Goal: Task Accomplishment & Management: Manage account settings

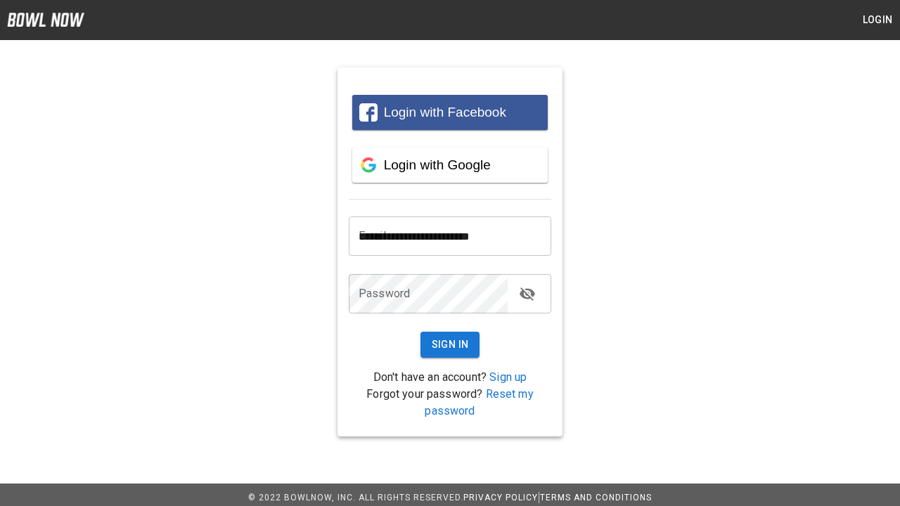
type input "**********"
click at [450, 344] on button "Sign In" at bounding box center [450, 345] width 60 height 26
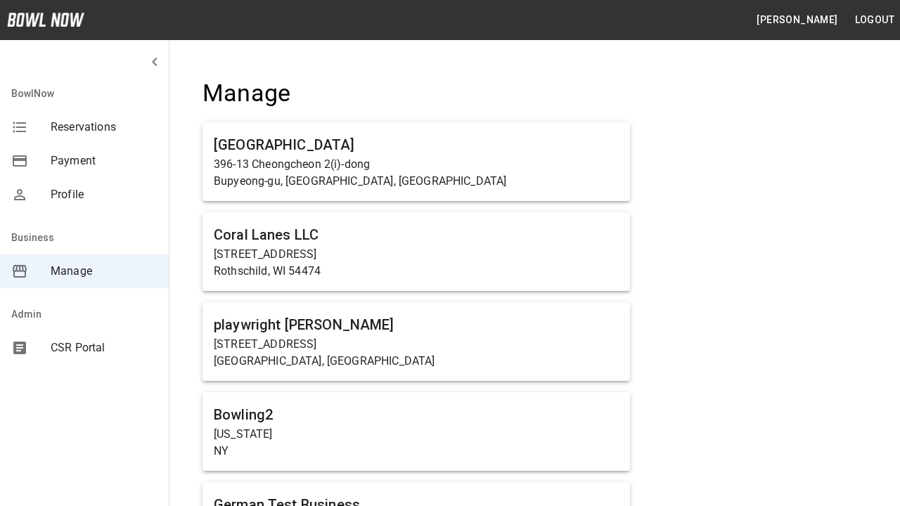
click at [84, 271] on span "Manage" at bounding box center [104, 271] width 107 height 17
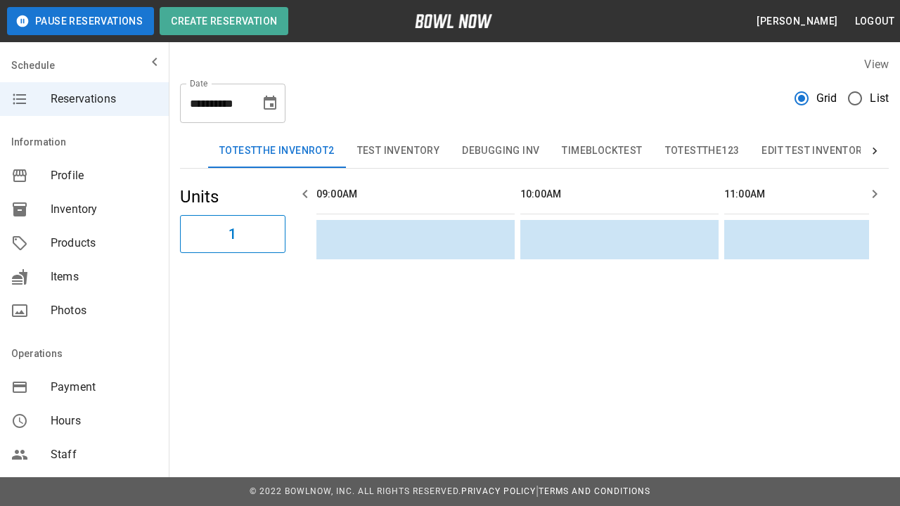
click at [84, 243] on span "Products" at bounding box center [104, 243] width 107 height 17
